Goal: Navigation & Orientation: Find specific page/section

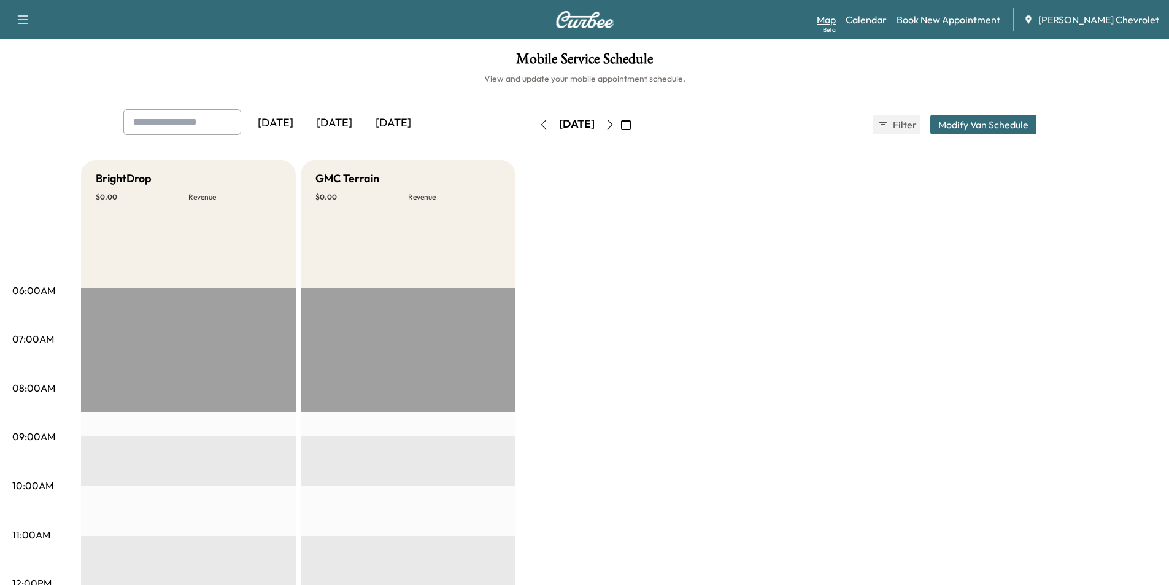
click at [836, 23] on link "Map Beta" at bounding box center [826, 19] width 19 height 15
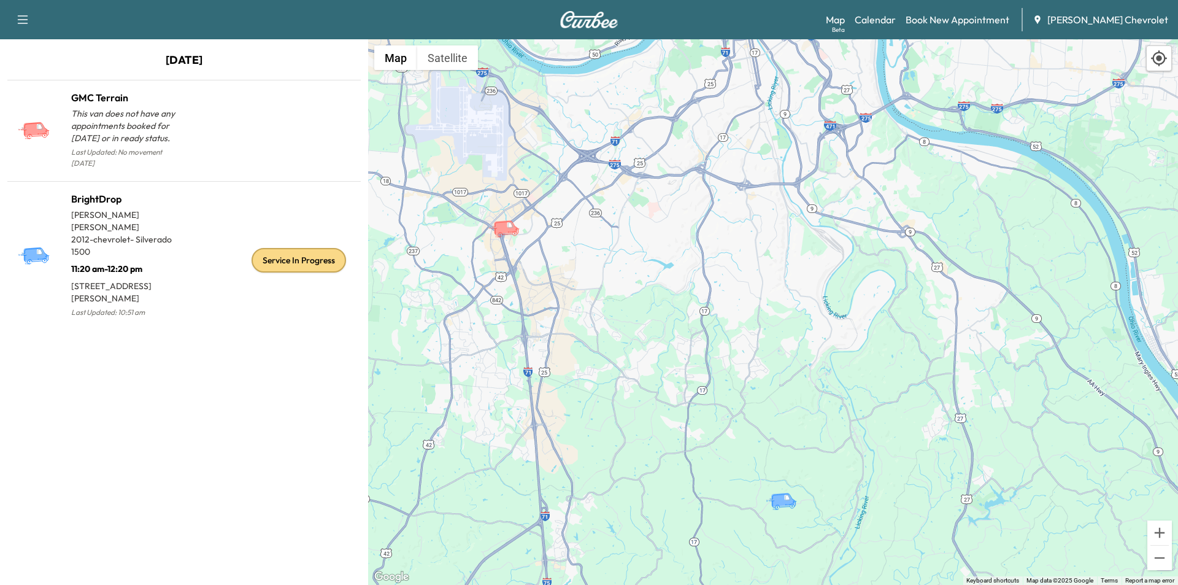
drag, startPoint x: 747, startPoint y: 278, endPoint x: 644, endPoint y: 242, distance: 108.7
click at [644, 242] on div "To activate drag with keyboard, press Alt + Enter. Once in keyboard drag state,…" at bounding box center [773, 312] width 810 height 546
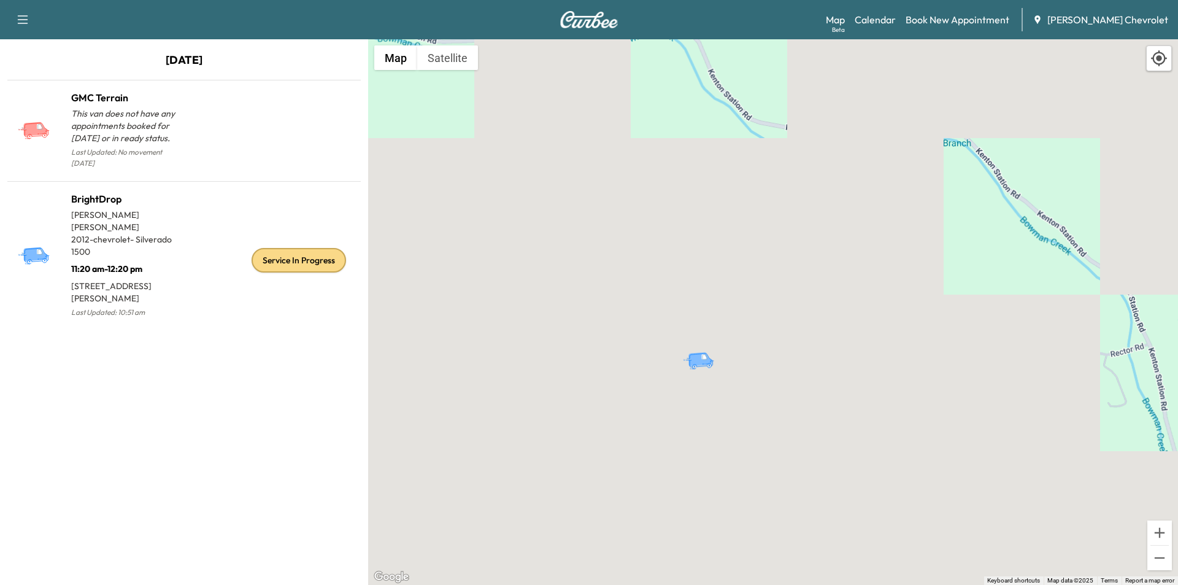
drag, startPoint x: 639, startPoint y: 390, endPoint x: 811, endPoint y: 412, distance: 173.8
click at [897, 436] on div "To activate drag with keyboard, press Alt + Enter. Once in keyboard drag state,…" at bounding box center [773, 312] width 810 height 546
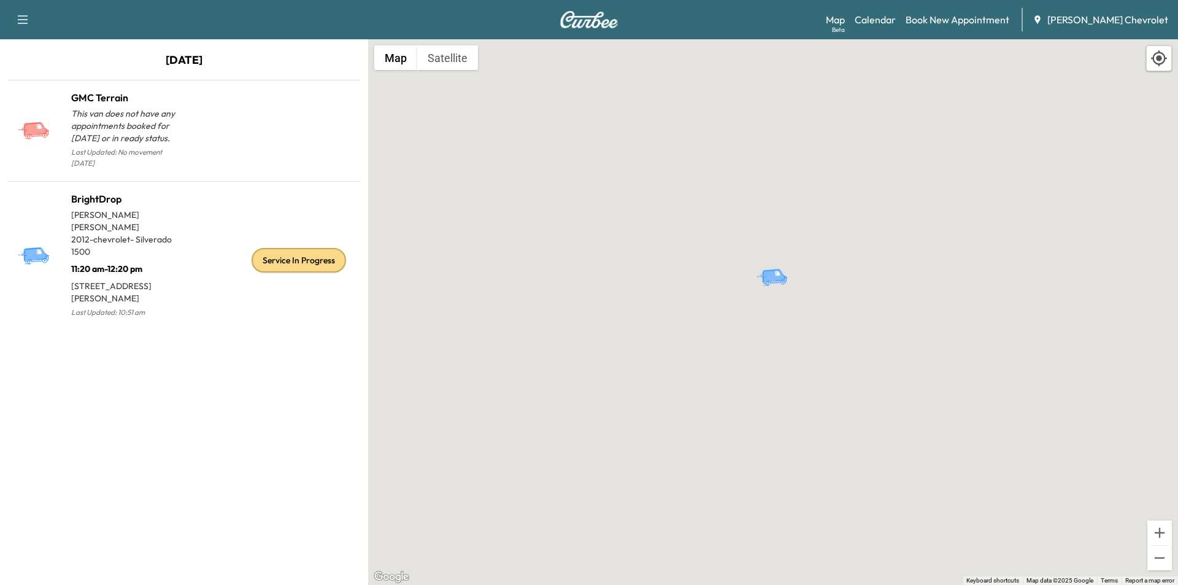
drag, startPoint x: 628, startPoint y: 234, endPoint x: 803, endPoint y: 517, distance: 332.8
click at [803, 517] on div "To activate drag with keyboard, press Alt + Enter. Once in keyboard drag state,…" at bounding box center [773, 312] width 810 height 546
click at [760, 291] on icon "BrightDrop" at bounding box center [761, 290] width 25 height 15
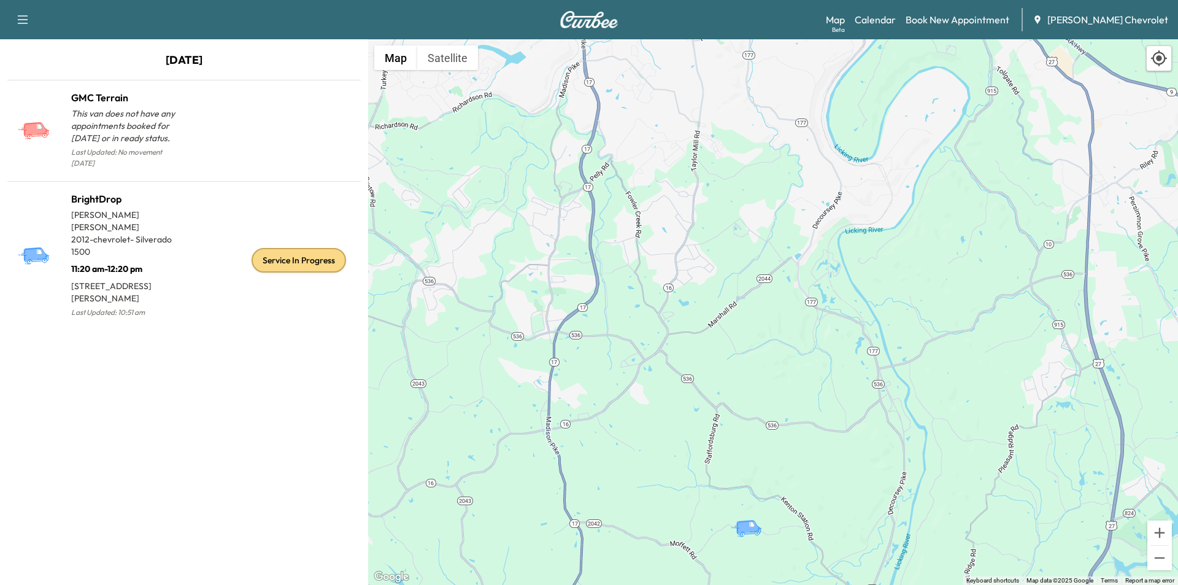
drag, startPoint x: 715, startPoint y: 297, endPoint x: 698, endPoint y: 517, distance: 221.0
click at [701, 523] on div "To activate drag with keyboard, press Alt + Enter. Once in keyboard drag state,…" at bounding box center [773, 312] width 810 height 546
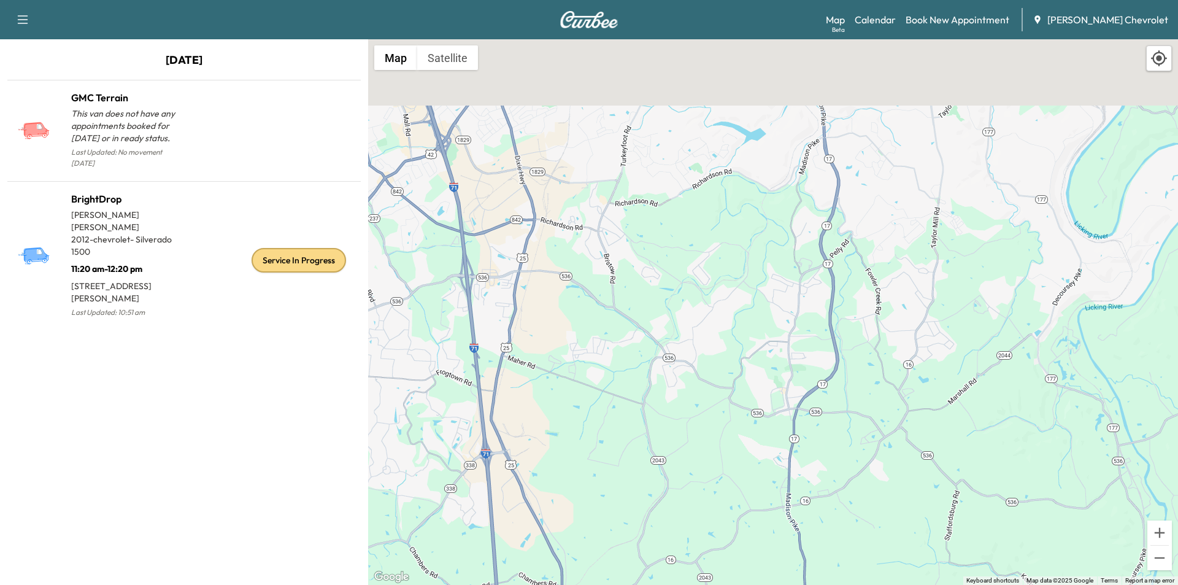
drag, startPoint x: 635, startPoint y: 461, endPoint x: 822, endPoint y: 609, distance: 238.5
click at [822, 584] on html "Support Log Out Map Beta Calendar Book New Appointment [PERSON_NAME] Chevrolet …" at bounding box center [589, 292] width 1178 height 585
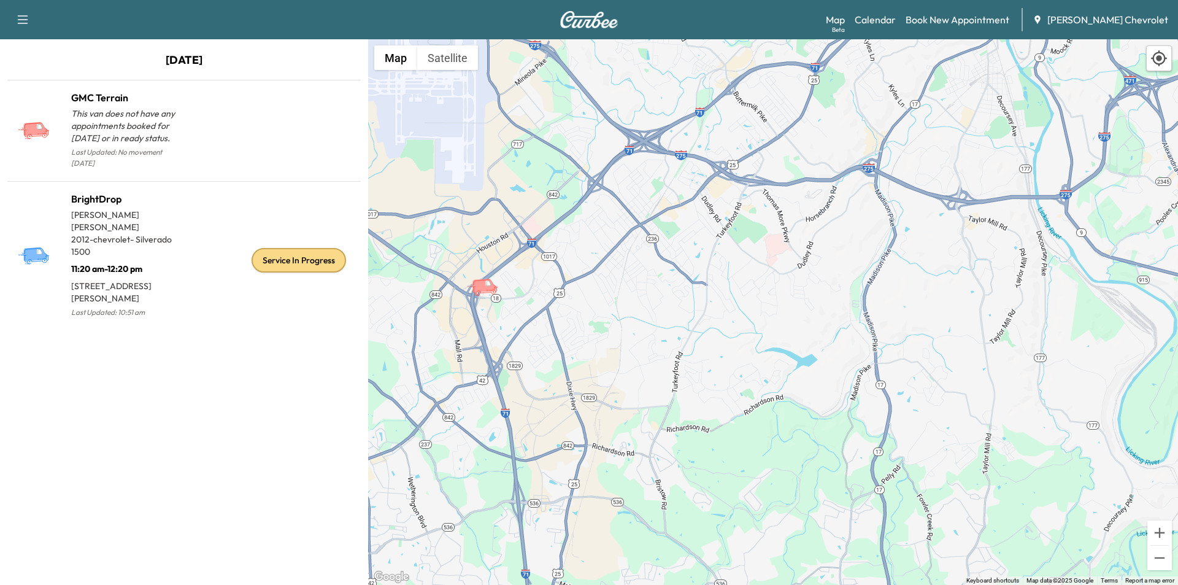
drag, startPoint x: 607, startPoint y: 340, endPoint x: 699, endPoint y: 459, distance: 150.5
click at [682, 464] on div "To activate drag with keyboard, press Alt + Enter. Once in keyboard drag state,…" at bounding box center [773, 312] width 810 height 546
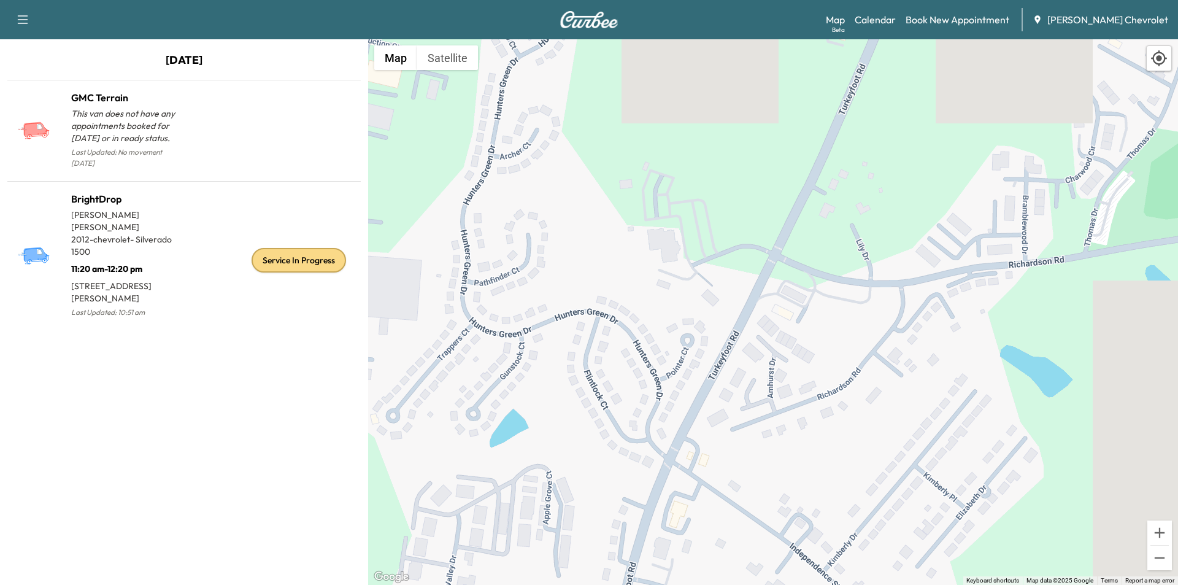
drag, startPoint x: 704, startPoint y: 268, endPoint x: 677, endPoint y: 447, distance: 181.8
click at [677, 447] on div "To activate drag with keyboard, press Alt + Enter. Once in keyboard drag state,…" at bounding box center [773, 312] width 810 height 546
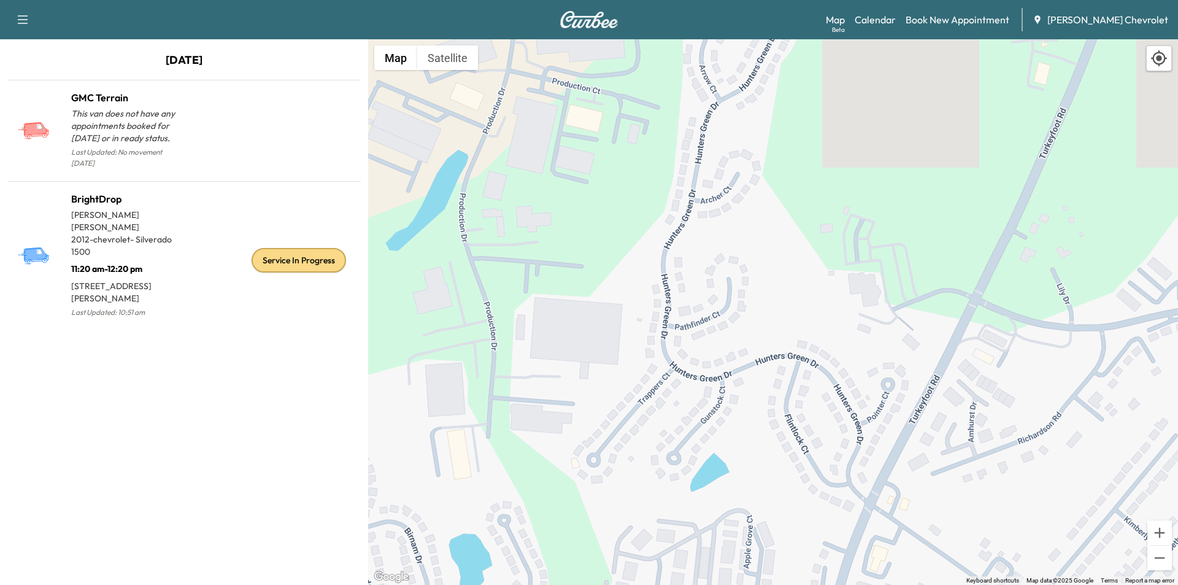
drag, startPoint x: 557, startPoint y: 363, endPoint x: 759, endPoint y: 409, distance: 206.9
click at [759, 409] on div "To activate drag with keyboard, press Alt + Enter. Once in keyboard drag state,…" at bounding box center [773, 312] width 810 height 546
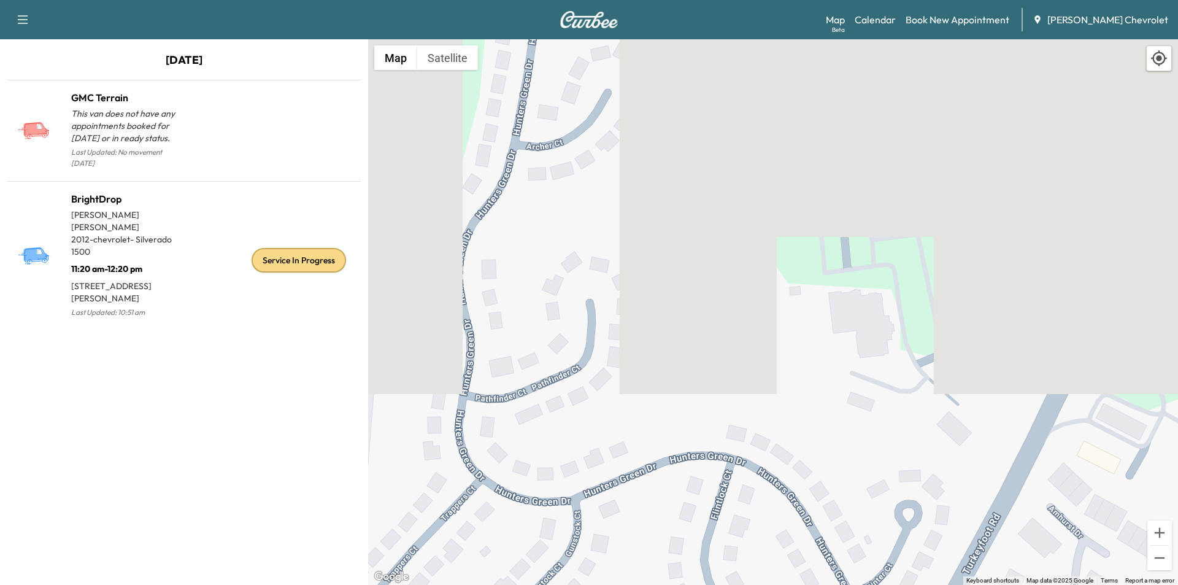
drag, startPoint x: 835, startPoint y: 238, endPoint x: 723, endPoint y: 433, distance: 225.1
click at [723, 433] on div "To activate drag with keyboard, press Alt + Enter. Once in keyboard drag state,…" at bounding box center [773, 312] width 810 height 546
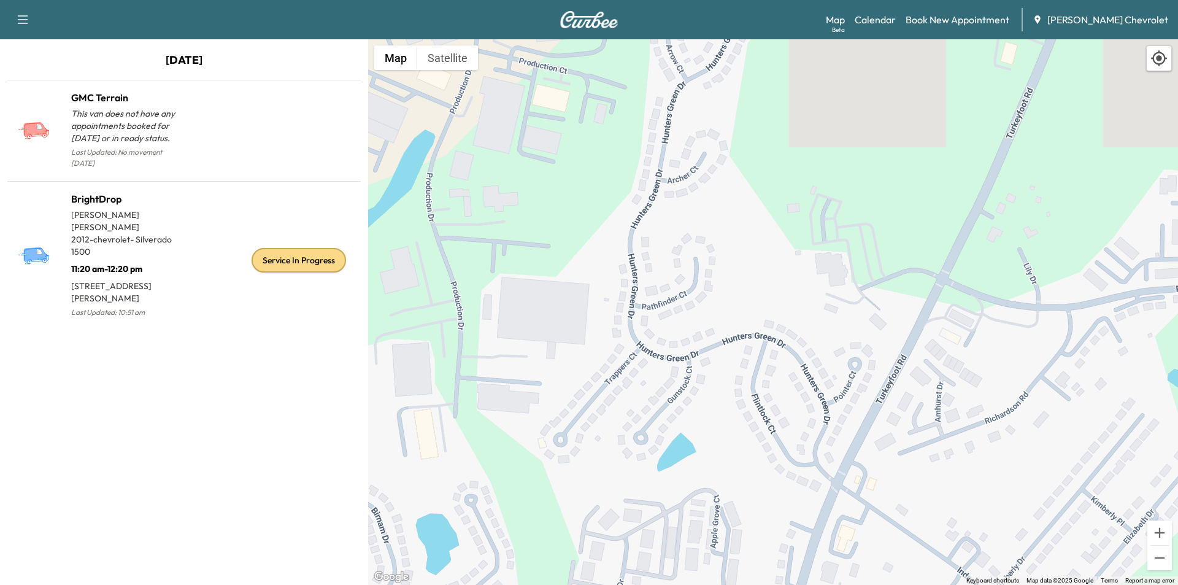
drag, startPoint x: 682, startPoint y: 482, endPoint x: 738, endPoint y: 366, distance: 129.3
click at [738, 366] on div "To activate drag with keyboard, press Alt + Enter. Once in keyboard drag state,…" at bounding box center [773, 312] width 810 height 546
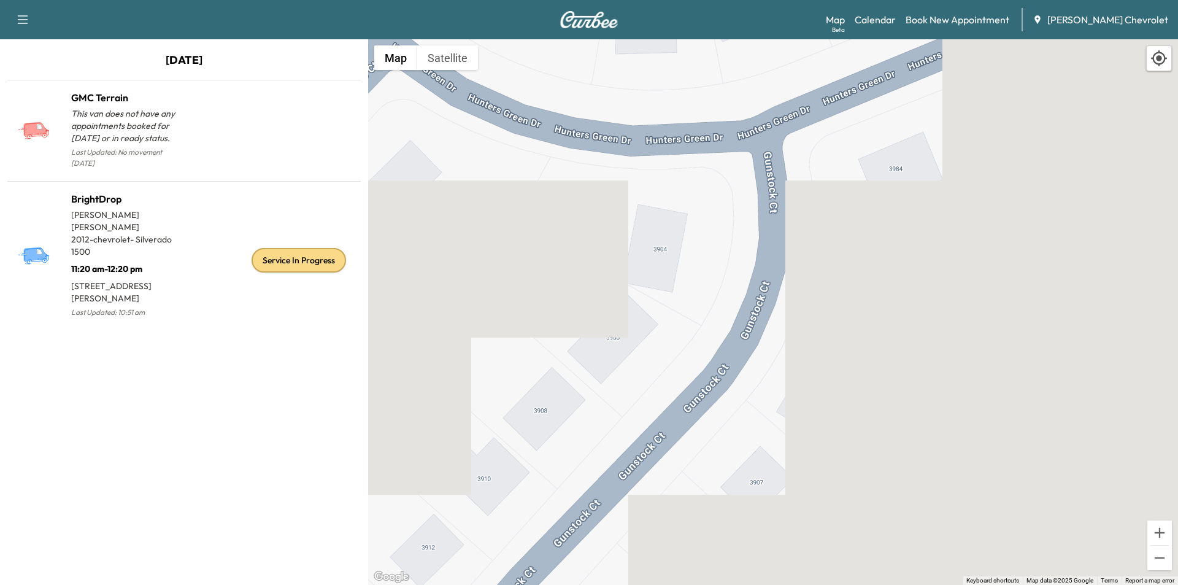
drag, startPoint x: 621, startPoint y: 301, endPoint x: 730, endPoint y: 425, distance: 164.7
click at [730, 425] on div "To activate drag with keyboard, press Alt + Enter. Once in keyboard drag state,…" at bounding box center [773, 312] width 810 height 546
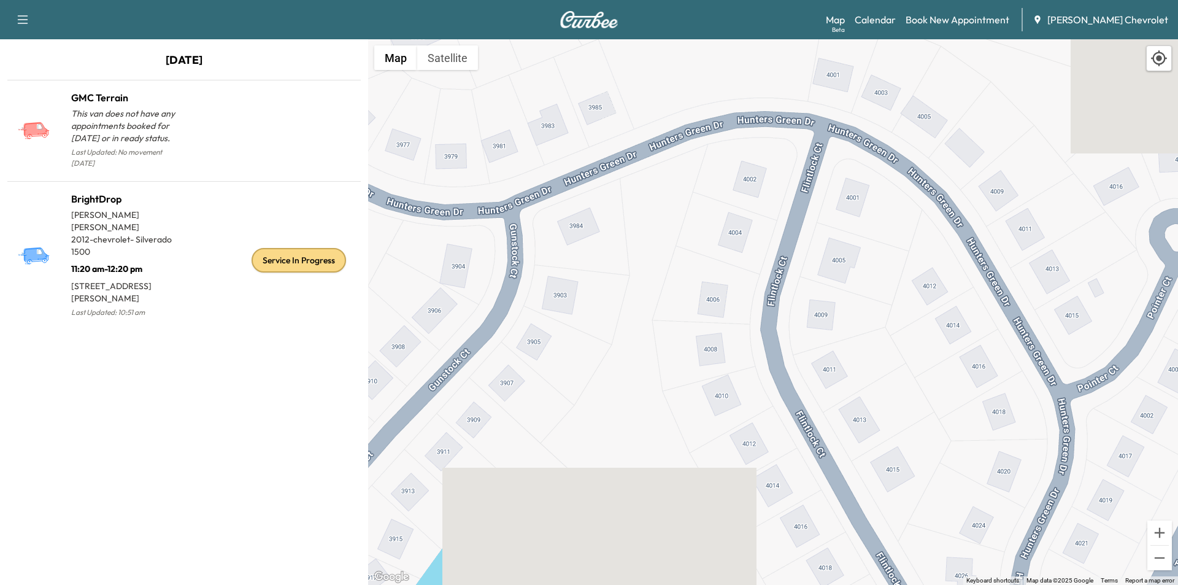
drag, startPoint x: 931, startPoint y: 387, endPoint x: 688, endPoint y: 323, distance: 252.0
click at [688, 323] on div "To activate drag with keyboard, press Alt + Enter. Once in keyboard drag state,…" at bounding box center [773, 312] width 810 height 546
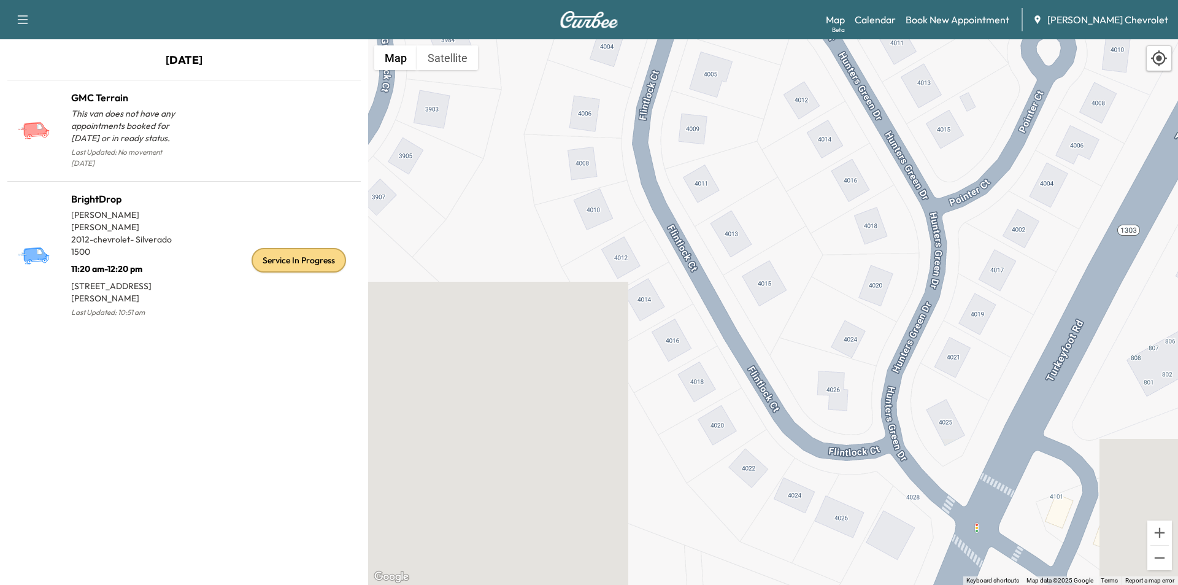
drag, startPoint x: 873, startPoint y: 436, endPoint x: 753, endPoint y: 245, distance: 226.1
click at [753, 245] on div "To activate drag with keyboard, press Alt + Enter. Once in keyboard drag state,…" at bounding box center [773, 312] width 810 height 546
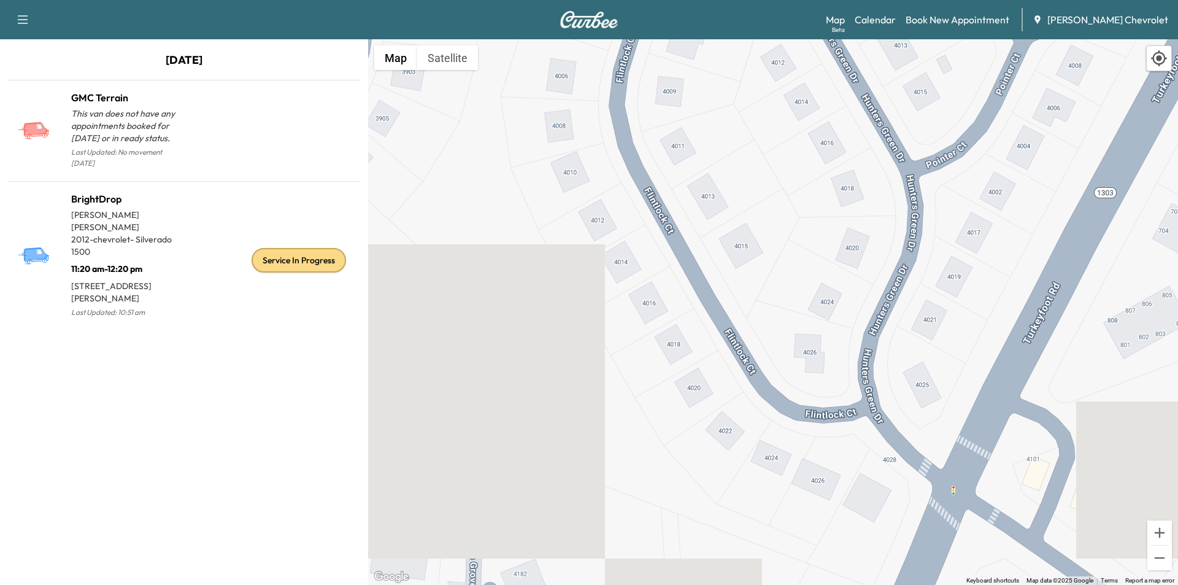
drag, startPoint x: 793, startPoint y: 245, endPoint x: 848, endPoint y: 325, distance: 96.7
click at [848, 325] on div "To activate drag with keyboard, press Alt + Enter. Once in keyboard drag state,…" at bounding box center [773, 312] width 810 height 546
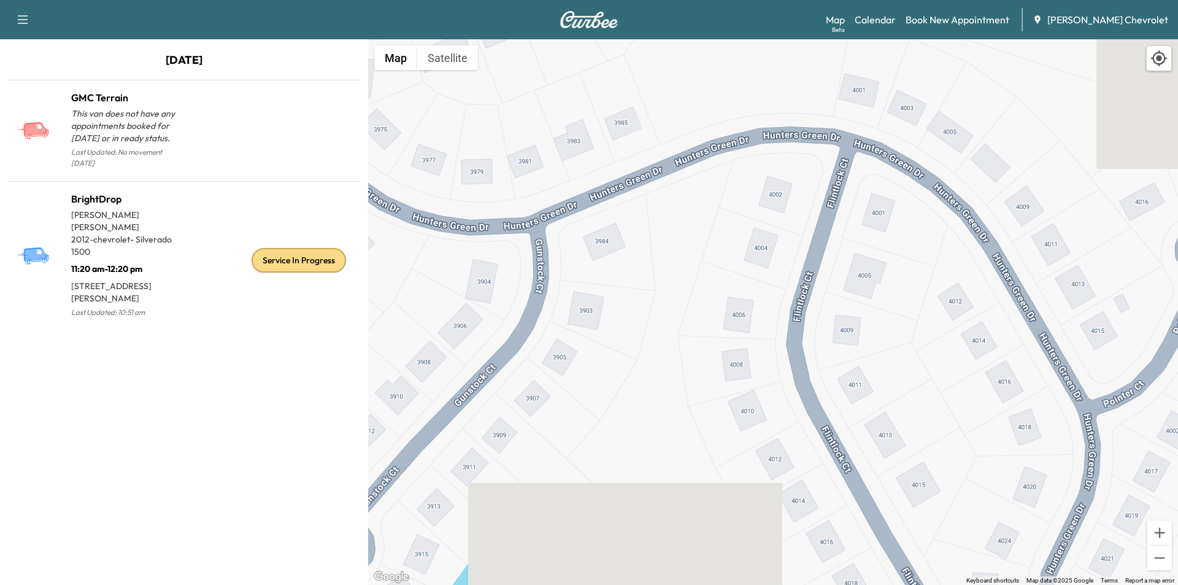
drag, startPoint x: 832, startPoint y: 345, endPoint x: 989, endPoint y: 554, distance: 261.6
click at [989, 554] on div "To activate drag with keyboard, press Alt + Enter. Once in keyboard drag state,…" at bounding box center [773, 312] width 810 height 546
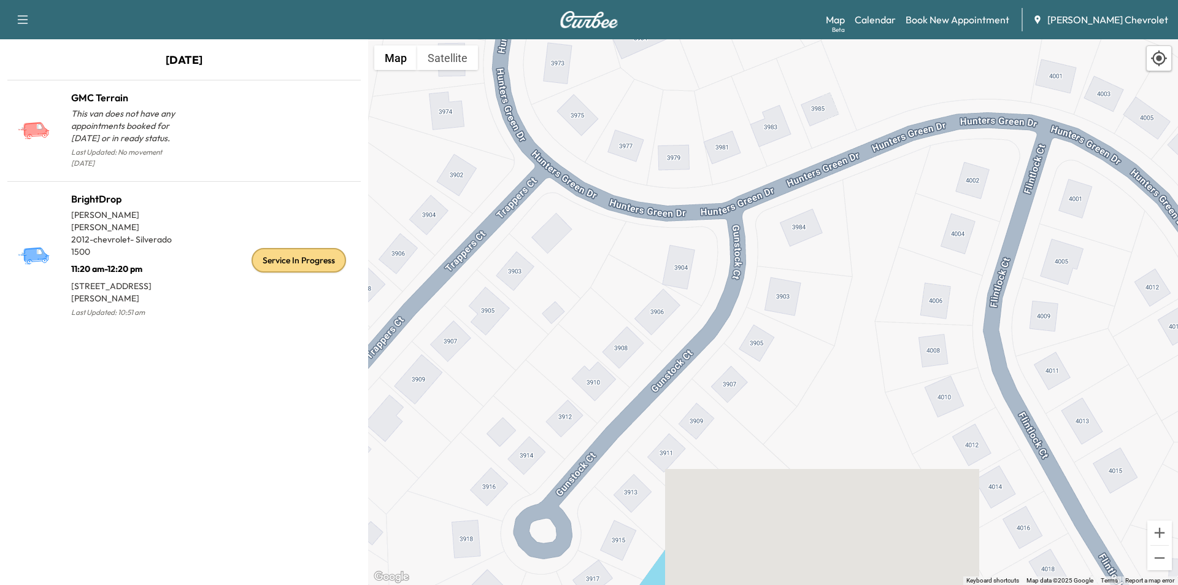
drag, startPoint x: 821, startPoint y: 426, endPoint x: 992, endPoint y: 403, distance: 172.8
click at [992, 403] on div "To activate drag with keyboard, press Alt + Enter. Once in keyboard drag state,…" at bounding box center [773, 312] width 810 height 546
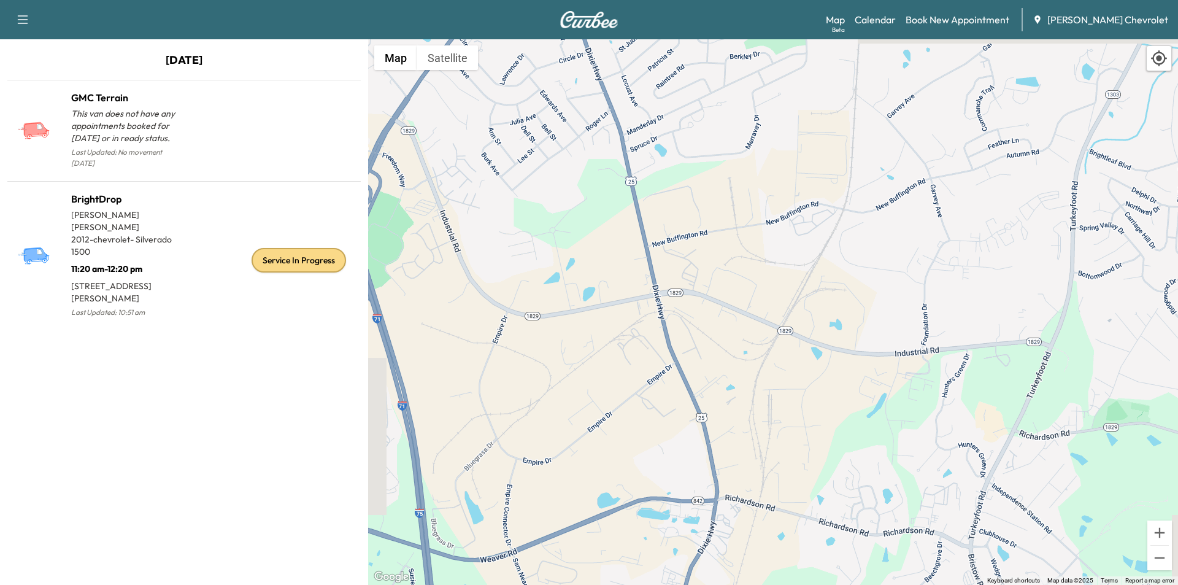
drag, startPoint x: 771, startPoint y: 312, endPoint x: 866, endPoint y: 411, distance: 137.6
click at [866, 411] on div "To activate drag with keyboard, press Alt + Enter. Once in keyboard drag state,…" at bounding box center [773, 312] width 810 height 546
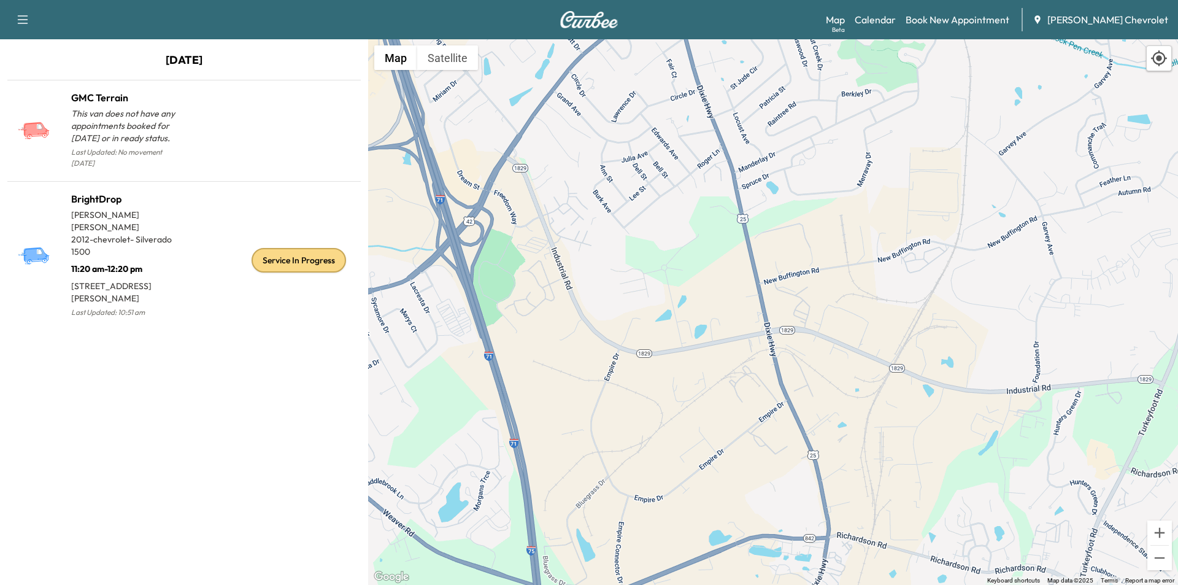
drag, startPoint x: 666, startPoint y: 358, endPoint x: 800, endPoint y: 397, distance: 138.7
click at [800, 397] on div "To activate drag with keyboard, press Alt + Enter. Once in keyboard drag state,…" at bounding box center [773, 312] width 810 height 546
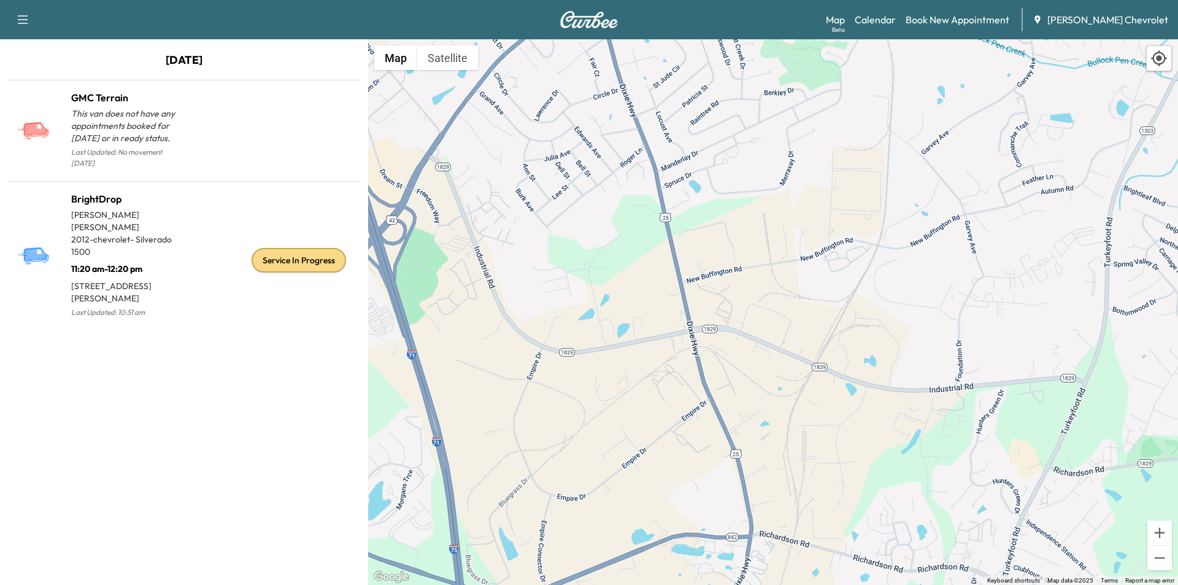
drag, startPoint x: 863, startPoint y: 392, endPoint x: 728, endPoint y: 373, distance: 136.3
click at [728, 372] on div "To activate drag with keyboard, press Alt + Enter. Once in keyboard drag state,…" at bounding box center [773, 312] width 810 height 546
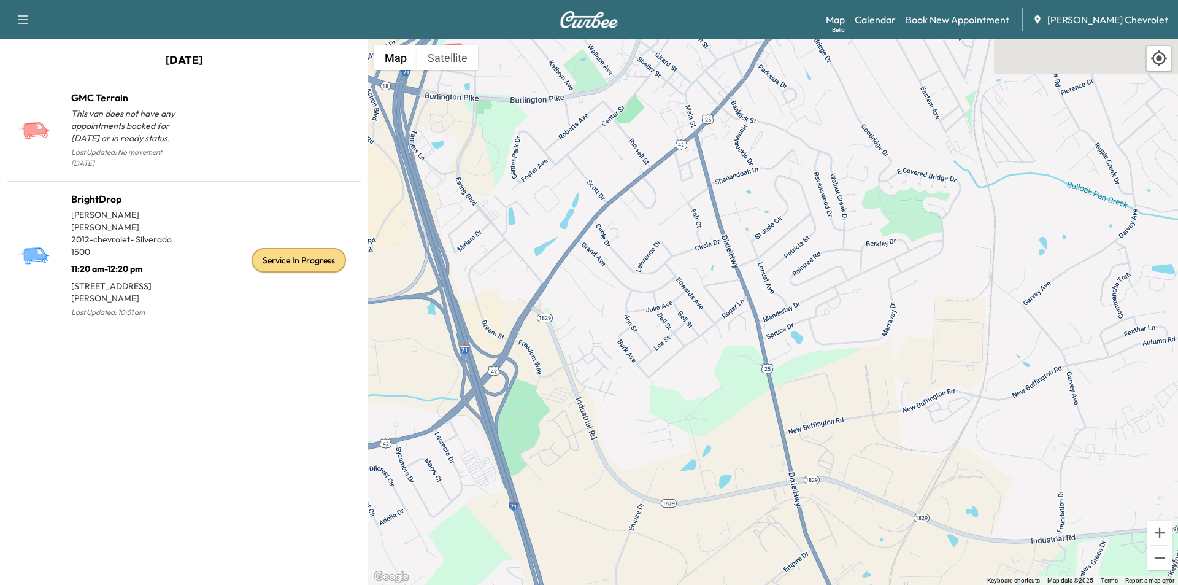
drag, startPoint x: 510, startPoint y: 325, endPoint x: 612, endPoint y: 477, distance: 182.6
click at [612, 477] on div "To activate drag with keyboard, press Alt + Enter. Once in keyboard drag state,…" at bounding box center [773, 312] width 810 height 546
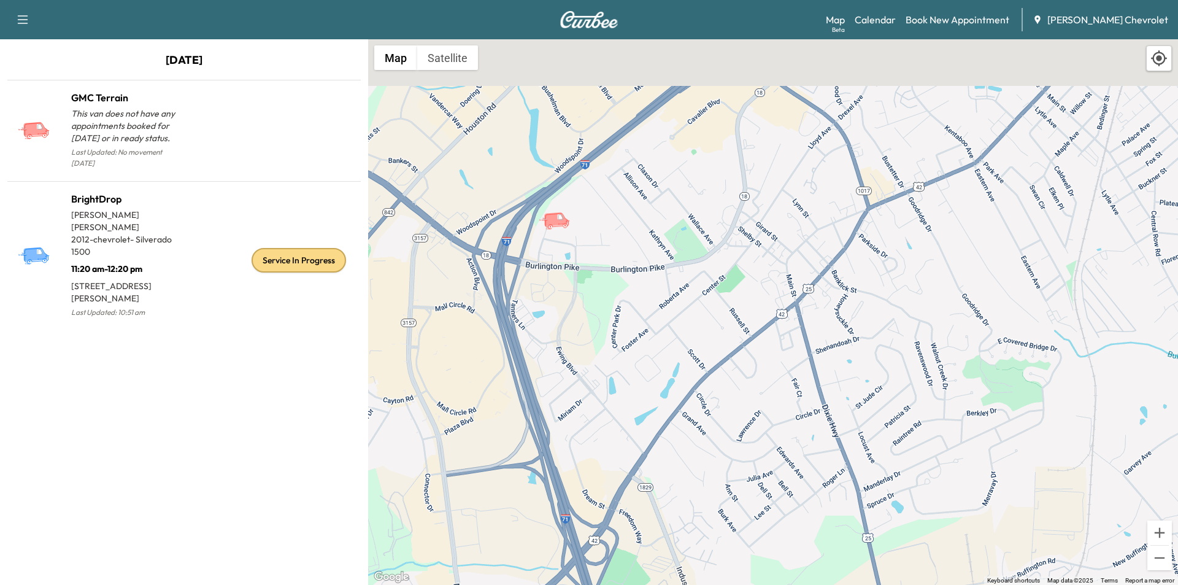
drag, startPoint x: 578, startPoint y: 361, endPoint x: 679, endPoint y: 534, distance: 200.2
click at [679, 534] on div "To activate drag with keyboard, press Alt + Enter. Once in keyboard drag state,…" at bounding box center [773, 312] width 810 height 546
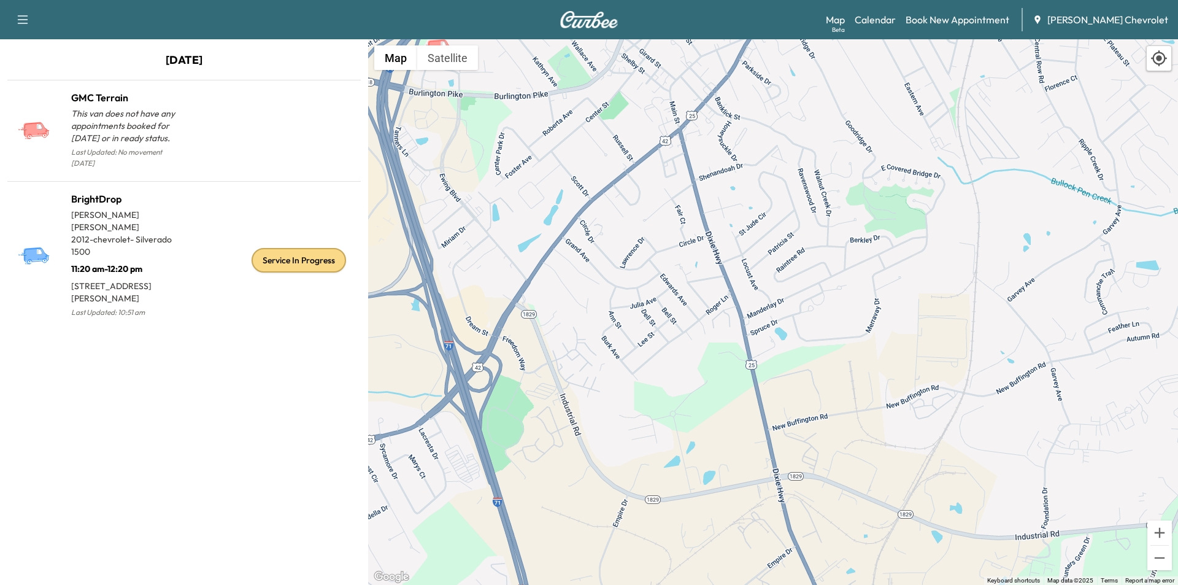
drag, startPoint x: 771, startPoint y: 488, endPoint x: 614, endPoint y: 255, distance: 281.2
click at [615, 258] on div "To activate drag with keyboard, press Alt + Enter. Once in keyboard drag state,…" at bounding box center [773, 312] width 810 height 546
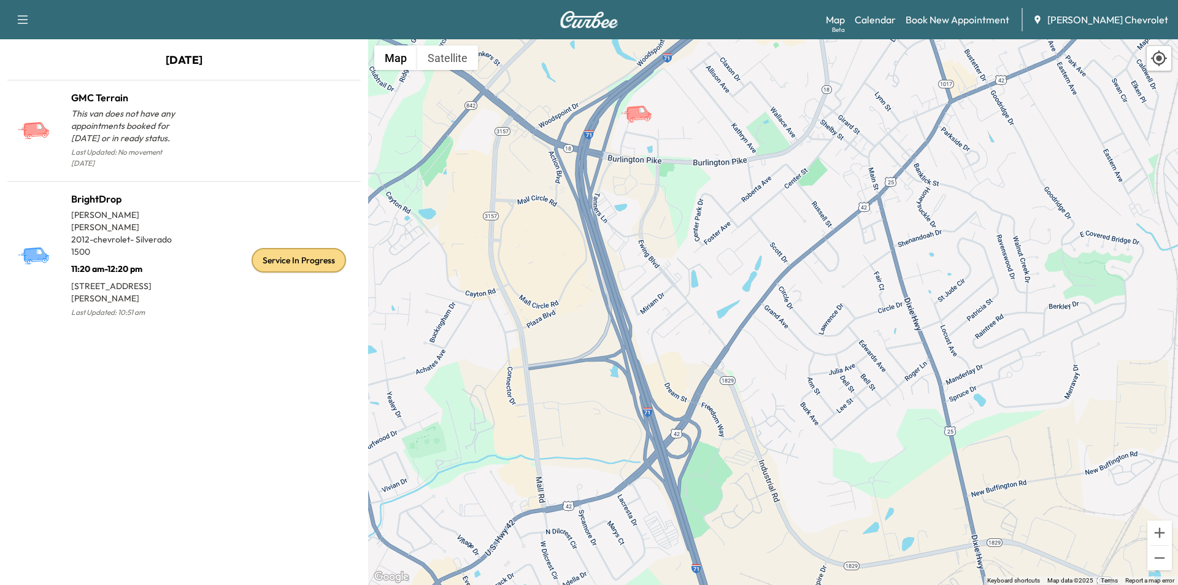
drag, startPoint x: 605, startPoint y: 262, endPoint x: 943, endPoint y: 500, distance: 413.0
click at [943, 500] on div "To activate drag with keyboard, press Alt + Enter. Once in keyboard drag state,…" at bounding box center [773, 312] width 810 height 546
